Goal: Transaction & Acquisition: Obtain resource

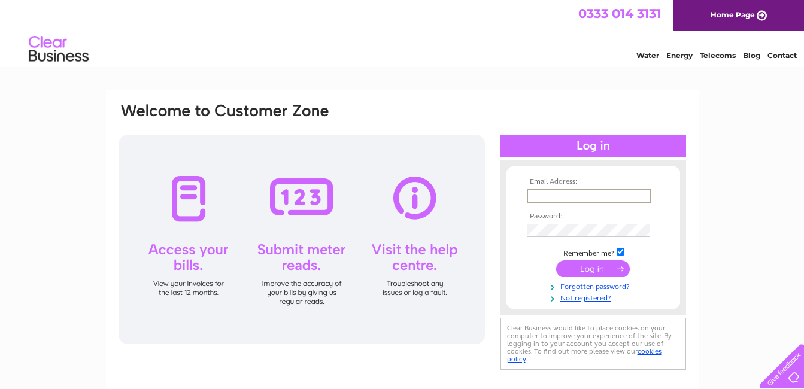
type input "[PERSON_NAME][EMAIL_ADDRESS][DOMAIN_NAME]"
click at [573, 272] on input "submit" at bounding box center [593, 269] width 74 height 17
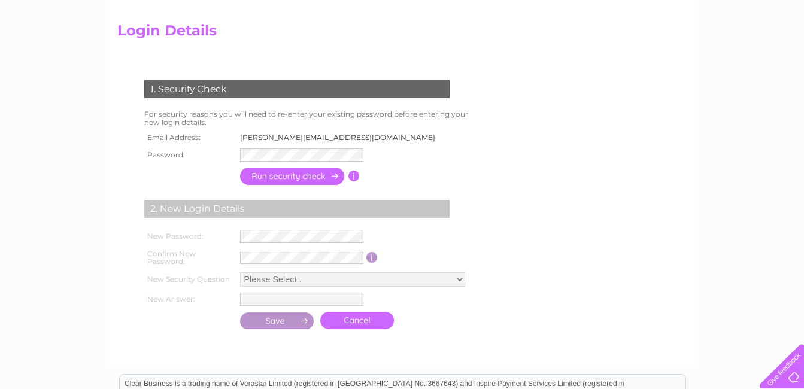
scroll to position [120, 0]
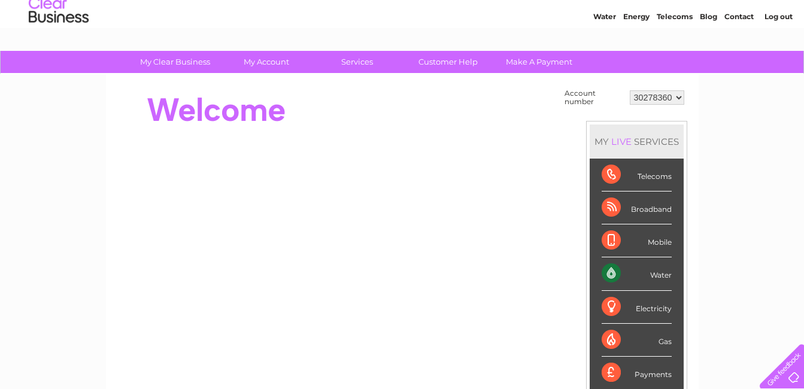
scroll to position [60, 0]
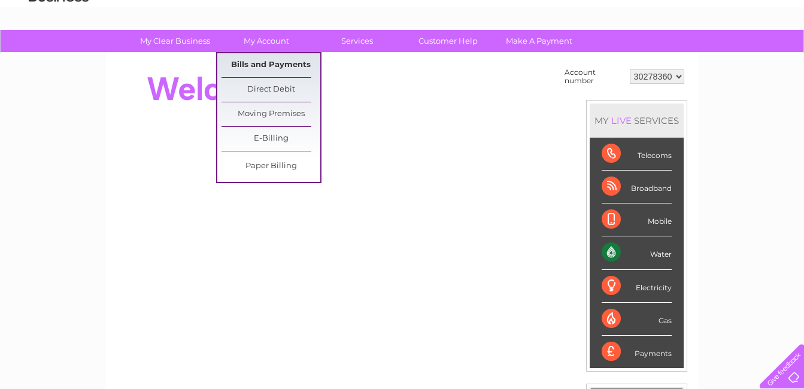
click at [258, 66] on link "Bills and Payments" at bounding box center [271, 65] width 99 height 24
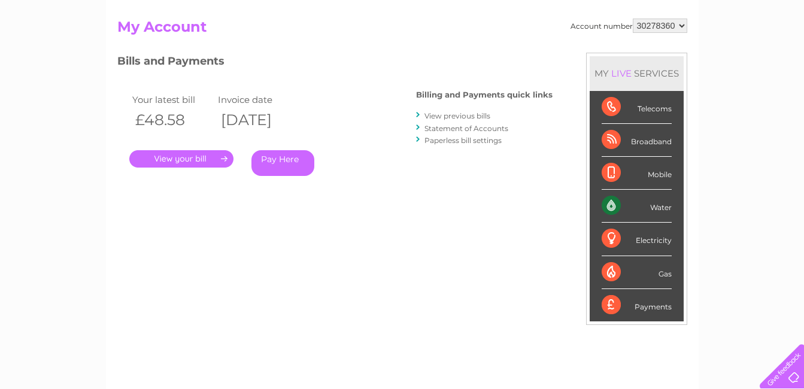
scroll to position [120, 0]
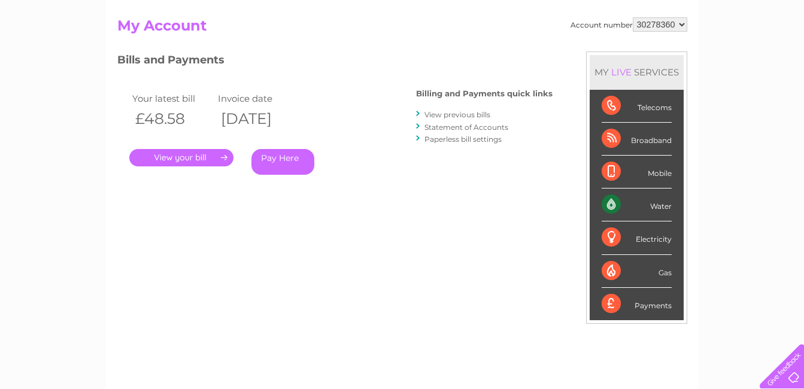
click at [186, 161] on link "." at bounding box center [181, 157] width 104 height 17
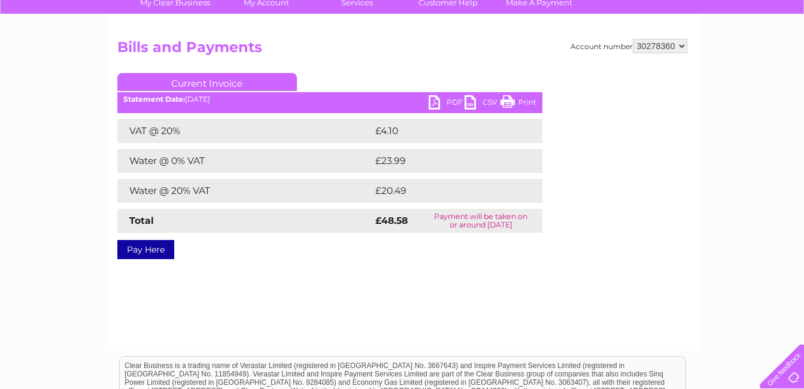
scroll to position [93, 0]
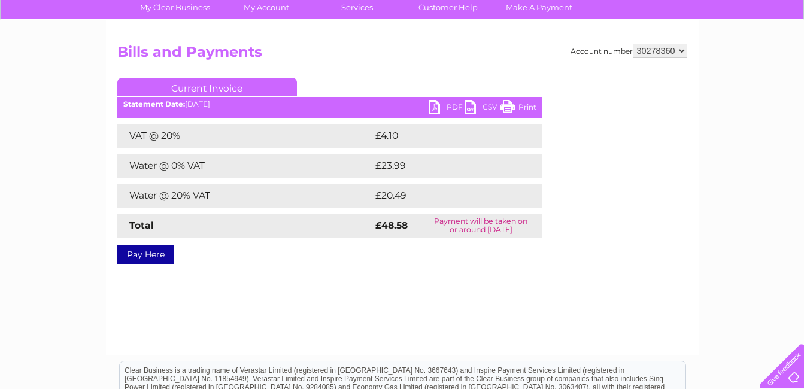
click at [442, 105] on link "PDF" at bounding box center [447, 108] width 36 height 17
click at [682, 50] on select "30278360" at bounding box center [660, 51] width 55 height 14
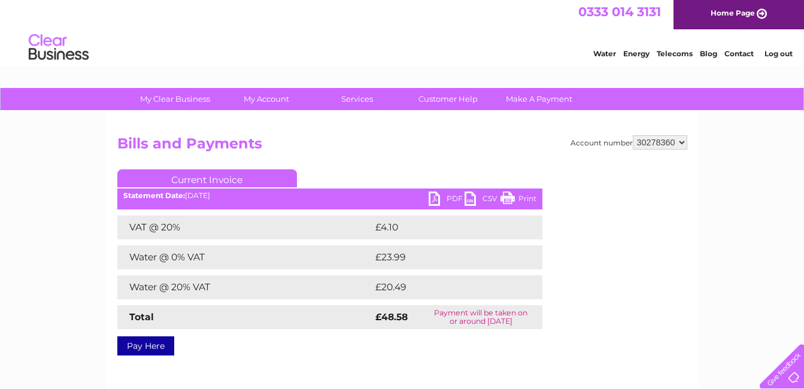
scroll to position [0, 0]
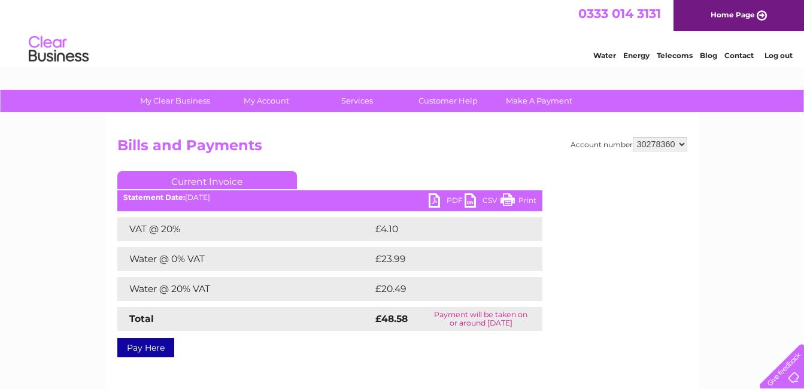
click at [781, 55] on link "Log out" at bounding box center [779, 55] width 28 height 9
